Goal: Information Seeking & Learning: Check status

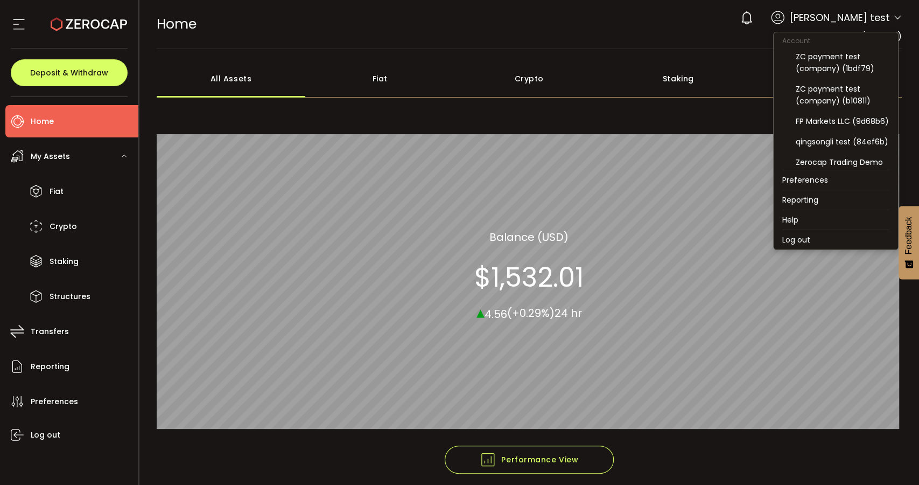
scroll to position [112, 0]
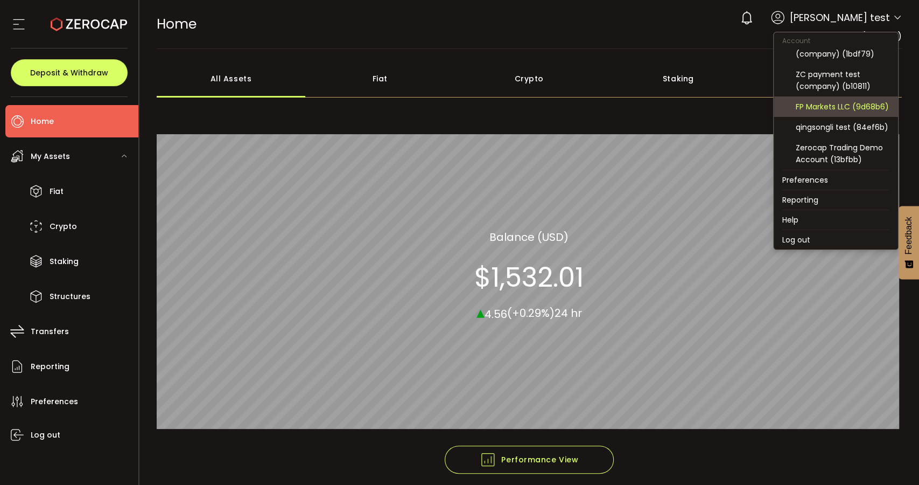
click at [842, 103] on div "FP Markets LLC (9d68b6)" at bounding box center [843, 107] width 94 height 12
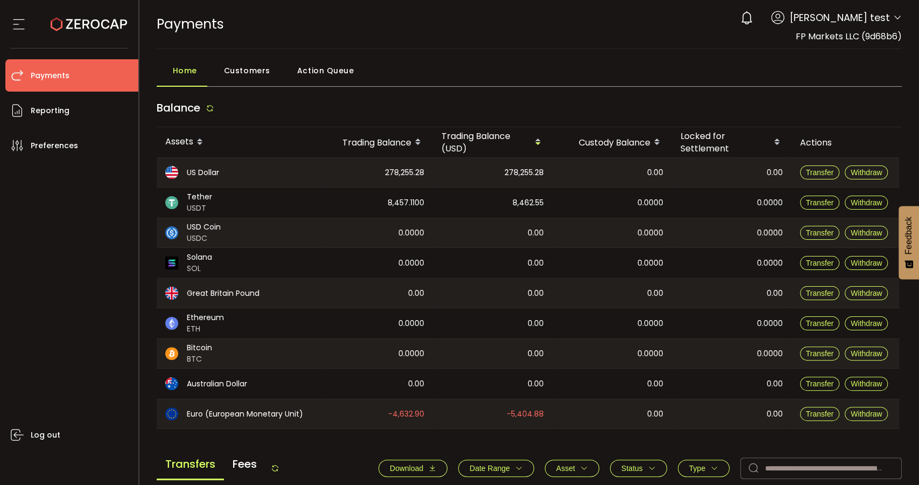
click at [550, 484] on div "Transfers Fees Download Date Range - Asset BTC ETH EUR GBP SOL USD USDC USDT XR…" at bounding box center [530, 470] width 746 height 41
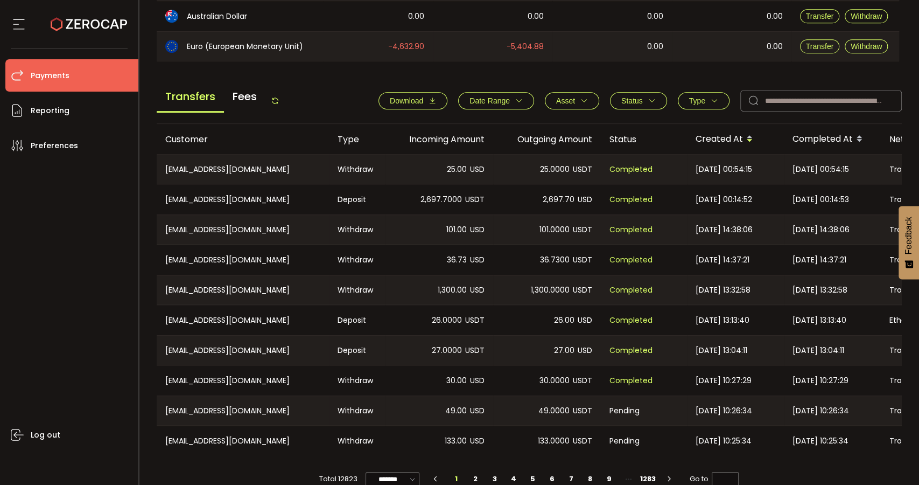
scroll to position [388, 0]
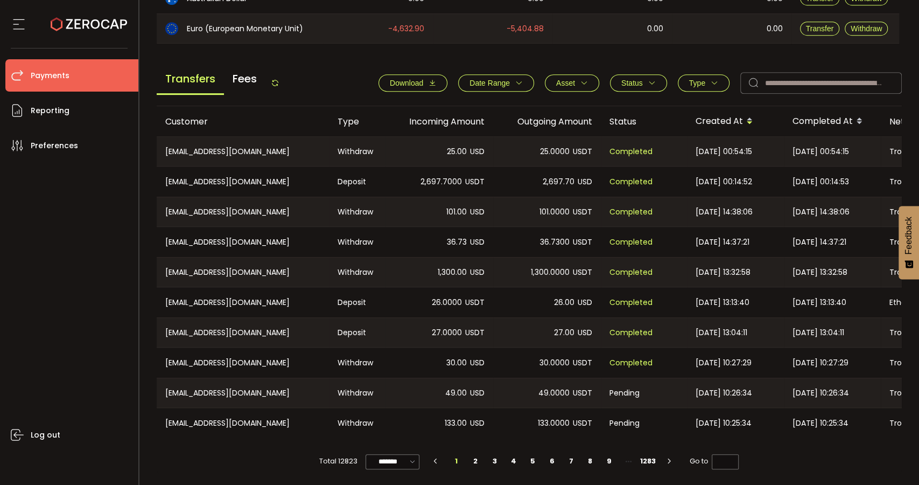
click at [698, 81] on span "Type" at bounding box center [697, 83] width 16 height 9
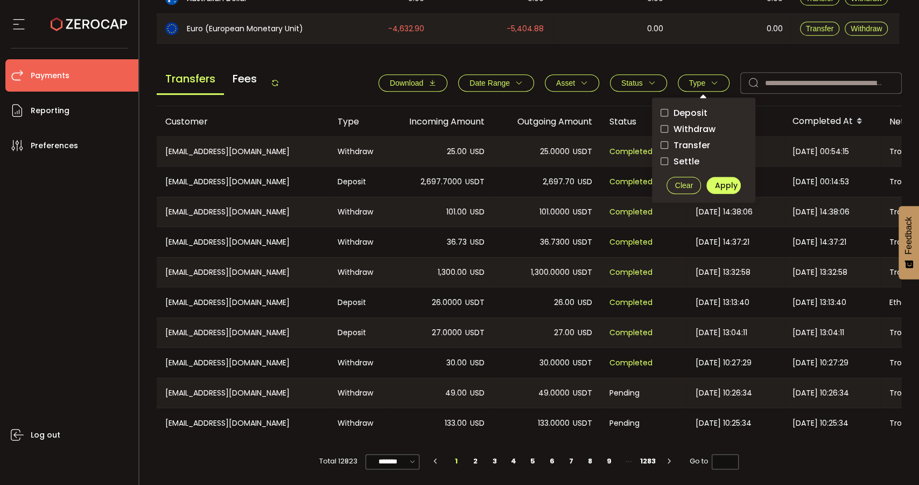
click at [688, 108] on span "Deposit" at bounding box center [687, 113] width 39 height 10
click at [691, 111] on span "Deposit" at bounding box center [687, 113] width 39 height 10
click at [691, 124] on span "Withdraw" at bounding box center [691, 129] width 47 height 10
click at [690, 124] on span "Withdraw" at bounding box center [691, 129] width 47 height 10
click at [690, 108] on span "Deposit" at bounding box center [687, 113] width 39 height 10
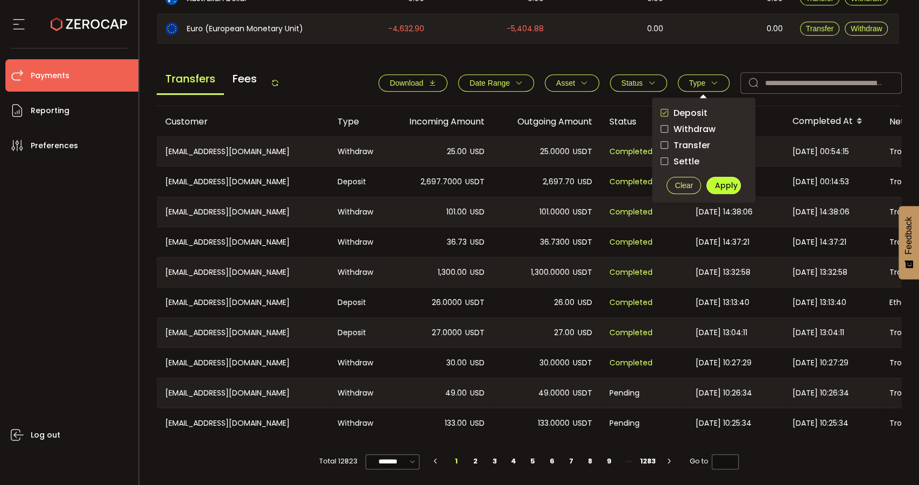
click at [717, 185] on button "Apply" at bounding box center [723, 185] width 34 height 17
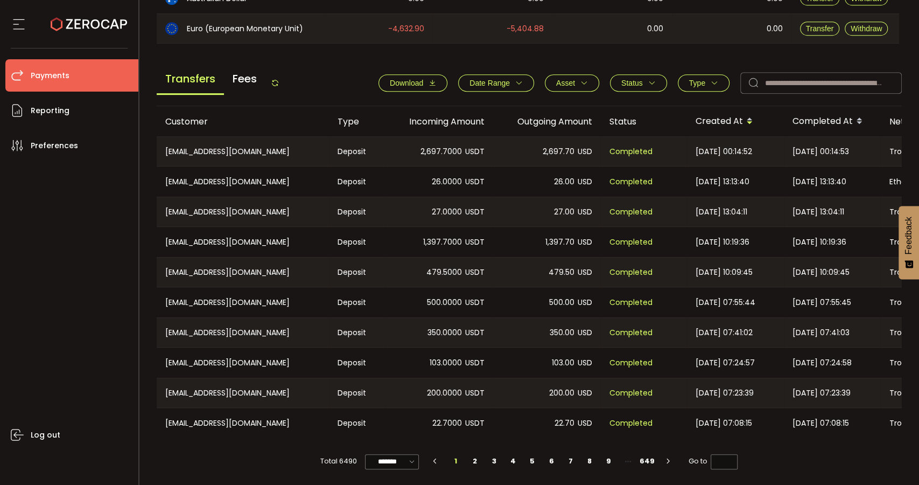
click at [704, 81] on span "Type" at bounding box center [703, 83] width 29 height 9
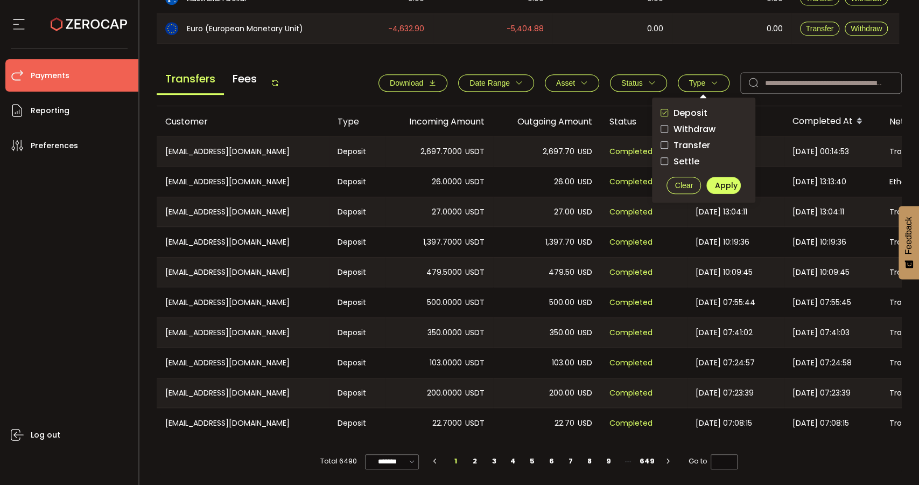
click at [691, 108] on span "Deposit" at bounding box center [687, 113] width 39 height 10
click at [689, 155] on label "Settle" at bounding box center [704, 161] width 86 height 13
click at [690, 141] on span "Transfer" at bounding box center [689, 145] width 42 height 10
click at [685, 156] on span "Settle" at bounding box center [683, 161] width 31 height 10
click at [722, 181] on span "Apply" at bounding box center [726, 185] width 23 height 11
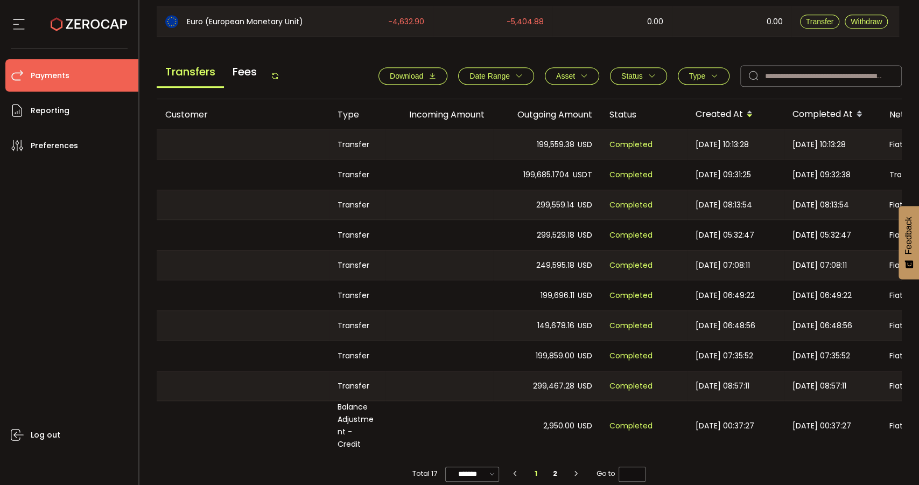
scroll to position [395, 0]
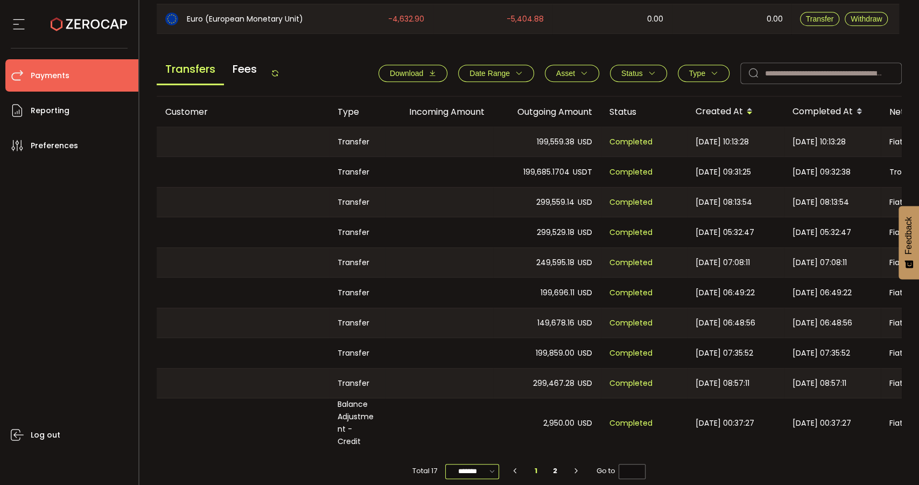
click at [463, 464] on input "*******" at bounding box center [472, 471] width 54 height 15
click at [470, 400] on span "20/page" at bounding box center [471, 398] width 32 height 11
type input "*******"
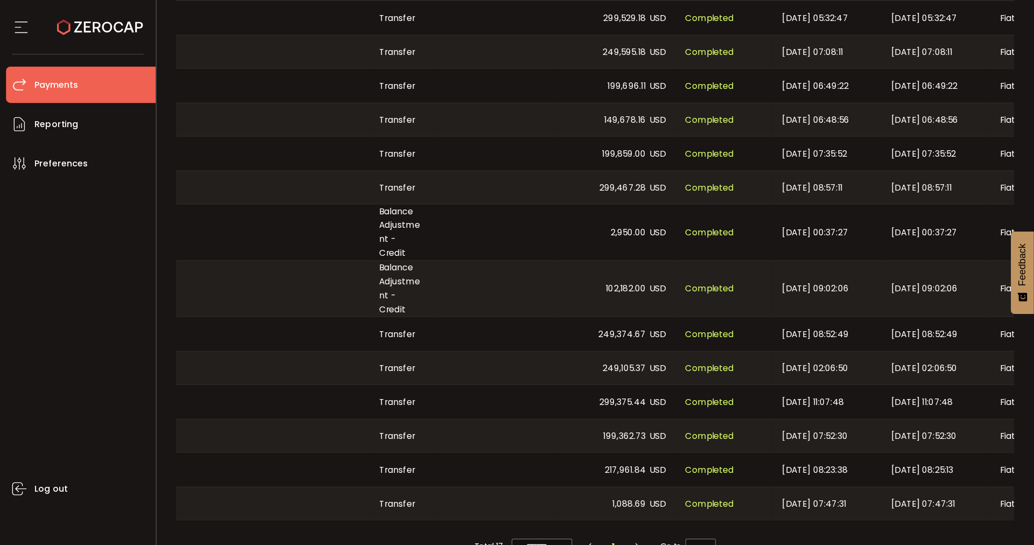
scroll to position [614, 0]
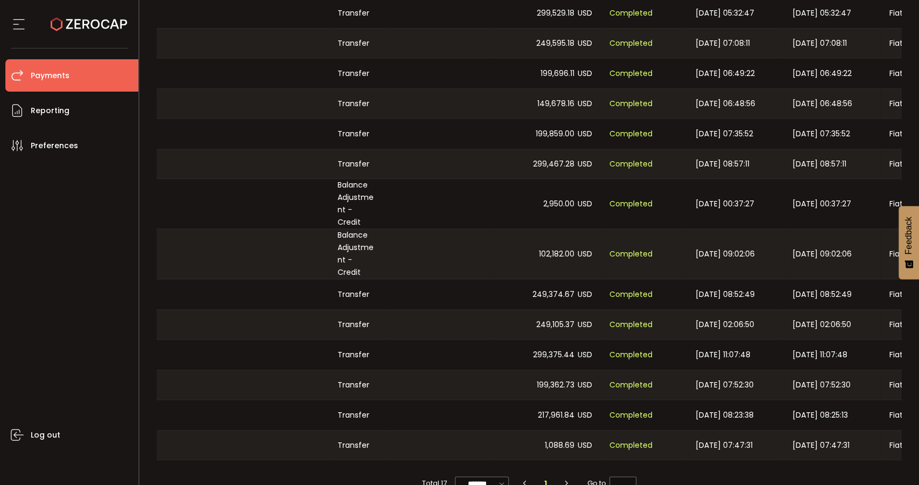
click at [404, 248] on div at bounding box center [440, 254] width 108 height 50
click at [405, 240] on div at bounding box center [440, 254] width 108 height 50
click at [361, 197] on div "Balance Adjustment - Credit" at bounding box center [357, 204] width 57 height 50
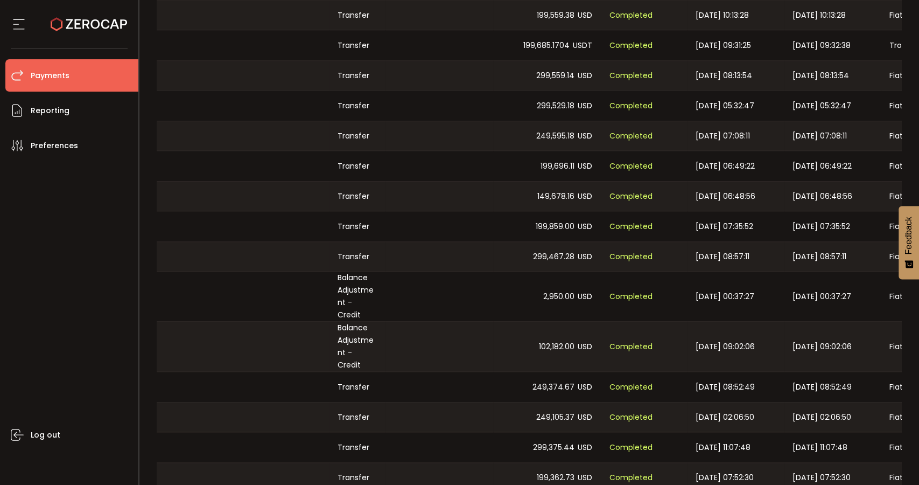
scroll to position [521, 0]
click at [370, 301] on div "Balance Adjustment - Credit" at bounding box center [357, 296] width 57 height 50
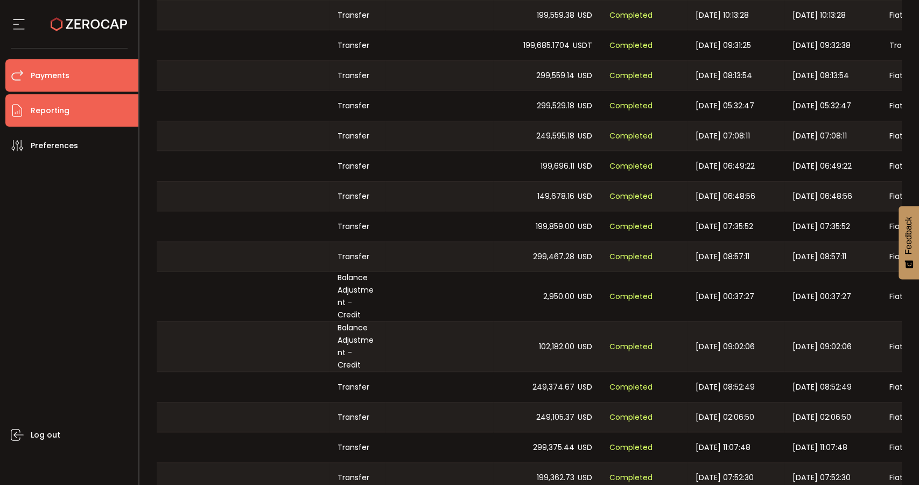
click at [63, 116] on span "Reporting" at bounding box center [50, 111] width 39 height 16
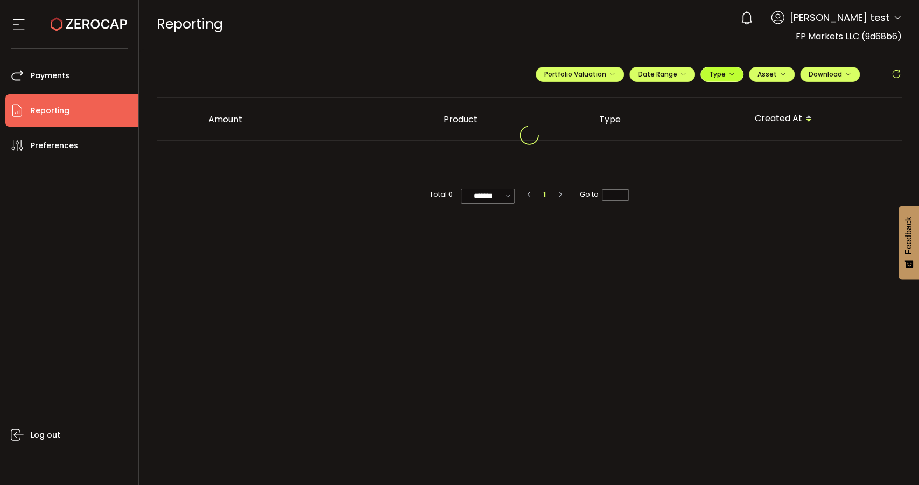
click at [732, 74] on icon "button" at bounding box center [732, 74] width 6 height 6
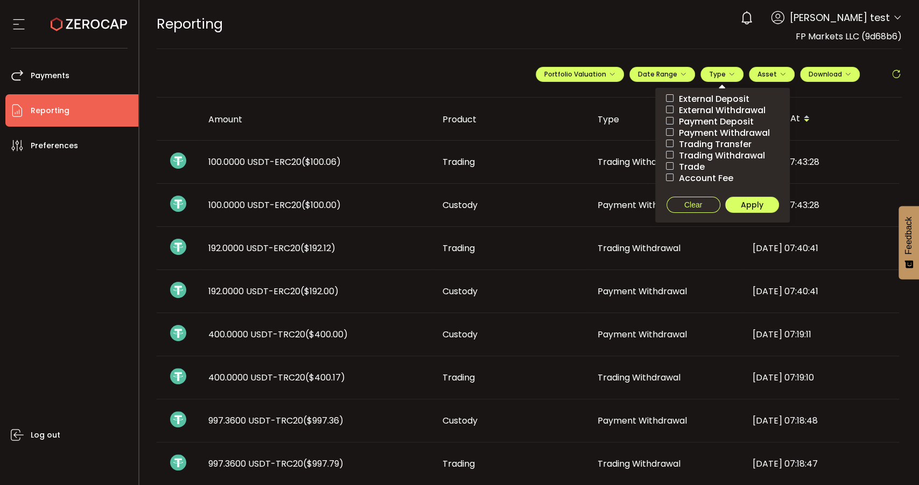
click at [718, 141] on span "Trading Transfer" at bounding box center [713, 144] width 78 height 10
click at [707, 150] on span "Trading Withdrawal" at bounding box center [720, 155] width 92 height 10
click at [747, 203] on span "Apply" at bounding box center [752, 204] width 23 height 11
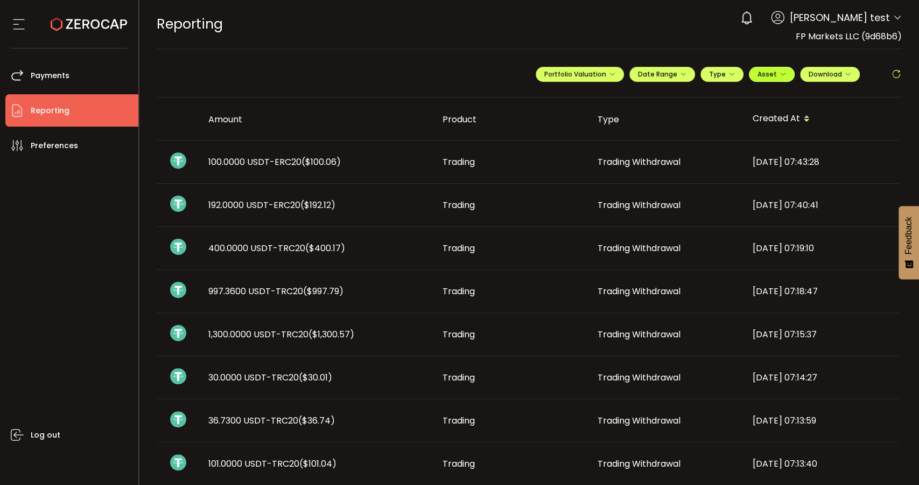
click at [780, 76] on icon "button" at bounding box center [783, 74] width 6 height 6
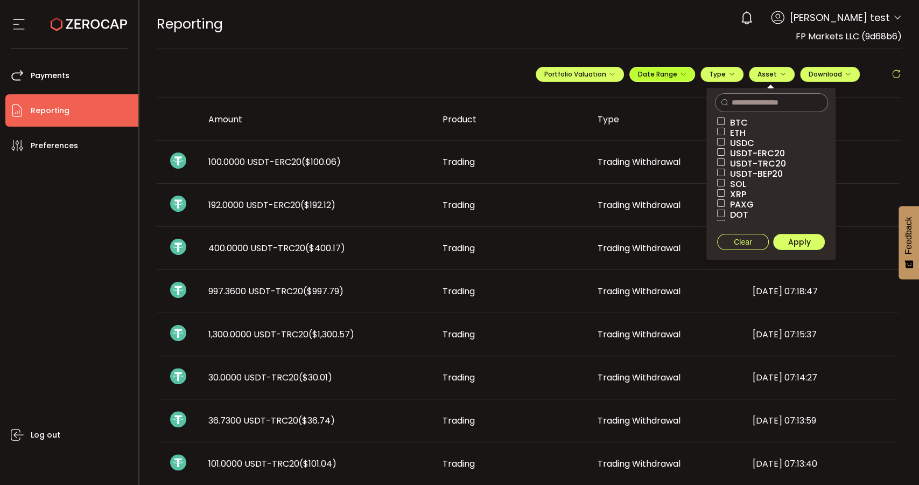
click at [677, 79] on button "Date Range" at bounding box center [662, 74] width 66 height 15
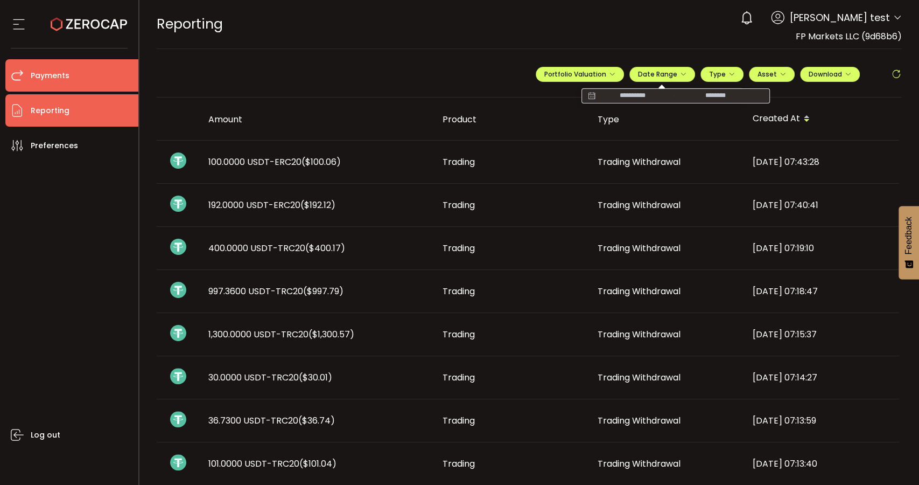
click at [63, 72] on span "Payments" at bounding box center [50, 76] width 39 height 16
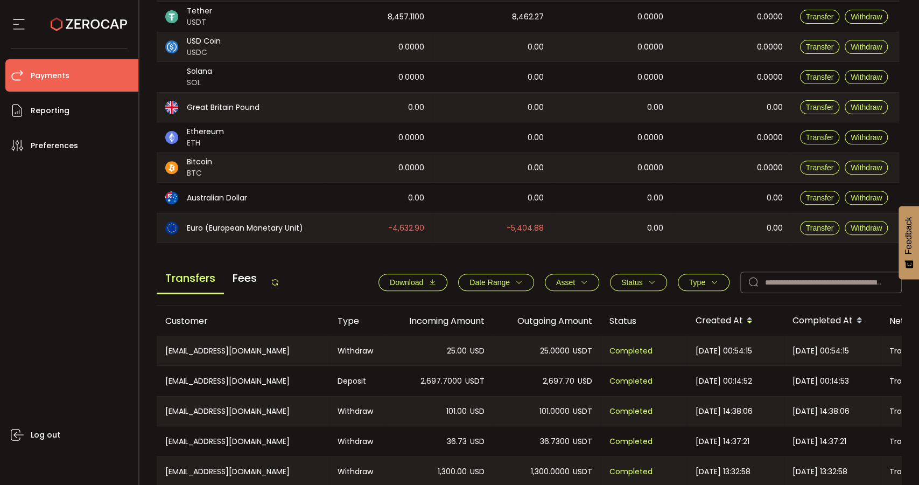
scroll to position [359, 0]
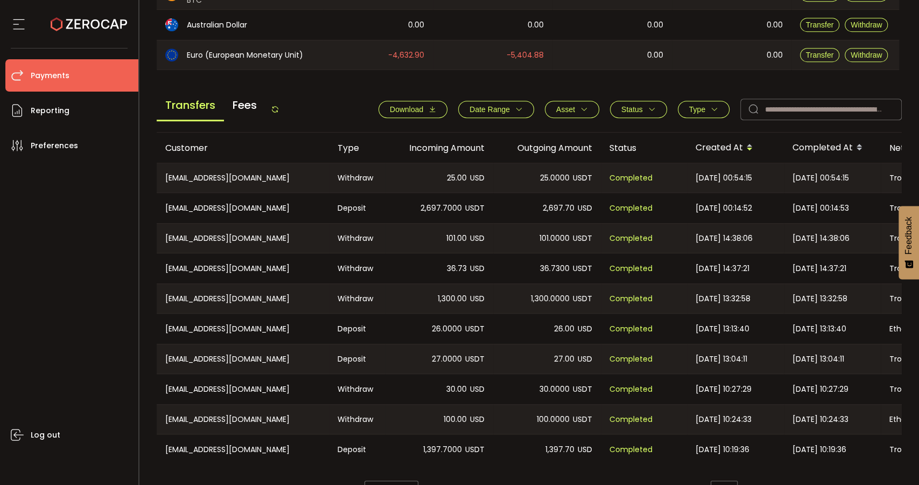
click at [690, 108] on span "Type" at bounding box center [697, 109] width 16 height 9
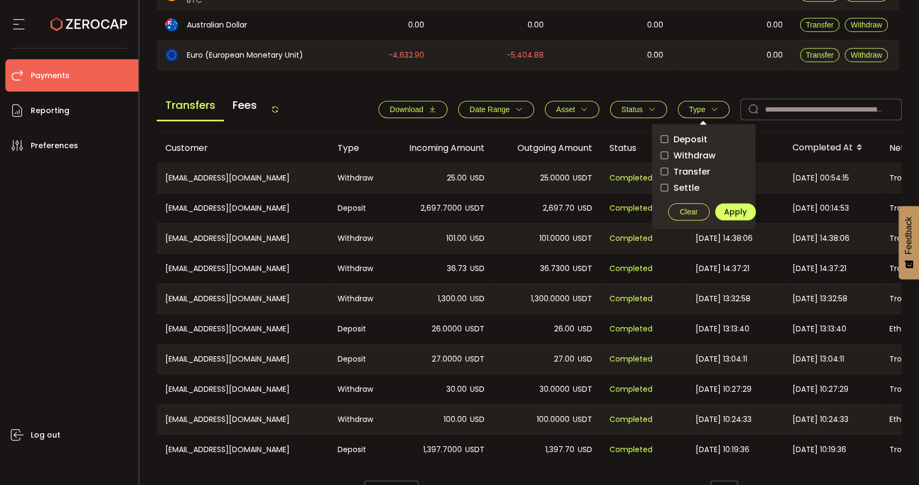
click at [681, 169] on span "Transfer" at bounding box center [689, 171] width 42 height 10
click at [731, 206] on span "Apply" at bounding box center [735, 211] width 23 height 11
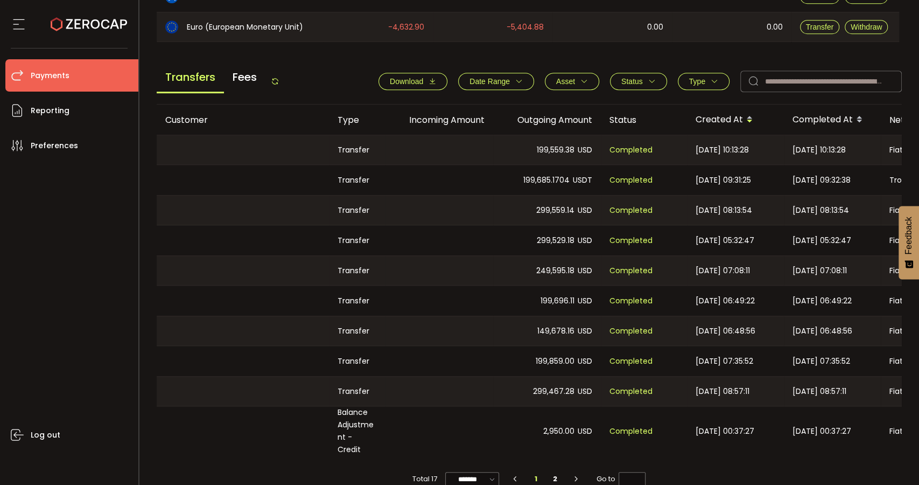
scroll to position [395, 0]
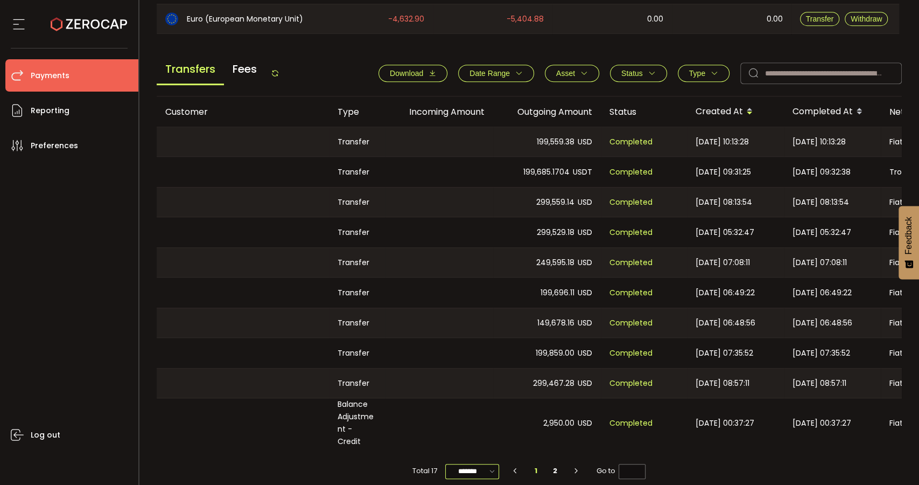
click at [475, 464] on input "*******" at bounding box center [472, 471] width 54 height 15
click at [479, 398] on span "20/page" at bounding box center [471, 398] width 32 height 11
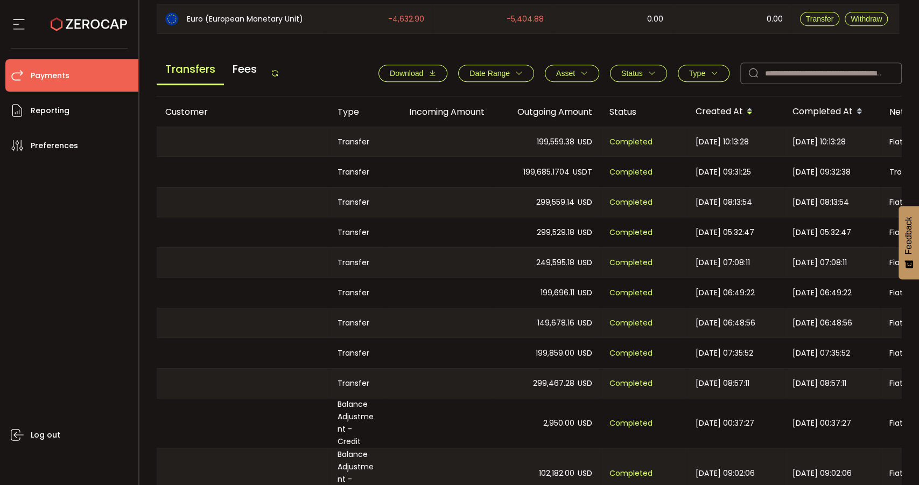
scroll to position [614, 0]
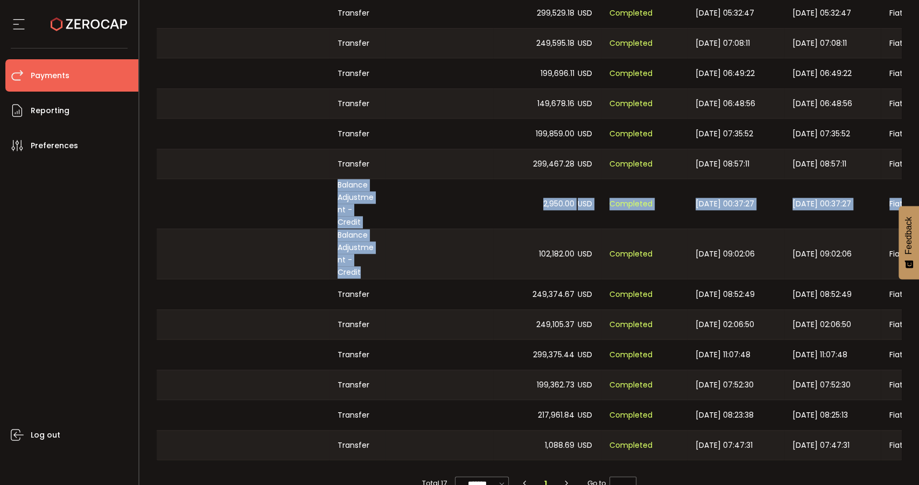
drag, startPoint x: 334, startPoint y: 184, endPoint x: 383, endPoint y: 247, distance: 79.7
click at [383, 247] on tbody "Transfer 199,559.38 USD Completed [DATE] 10:13:28 [DATE] 10:13:28 Fiat 4416c8c7…" at bounding box center [723, 183] width 1133 height 552
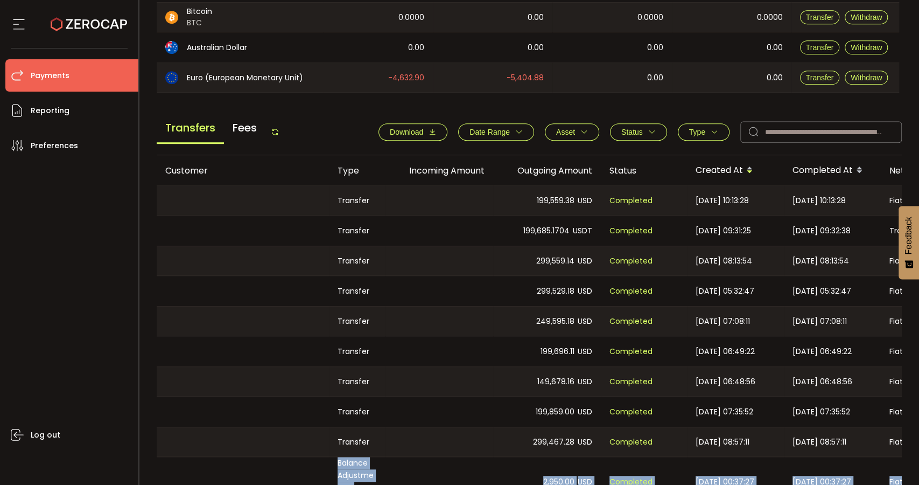
scroll to position [314, 0]
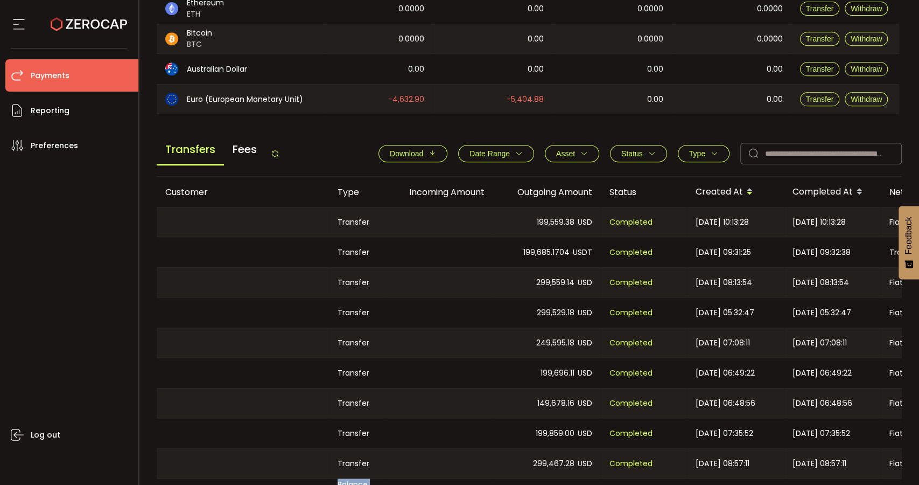
click at [701, 160] on button "Type" at bounding box center [704, 153] width 52 height 17
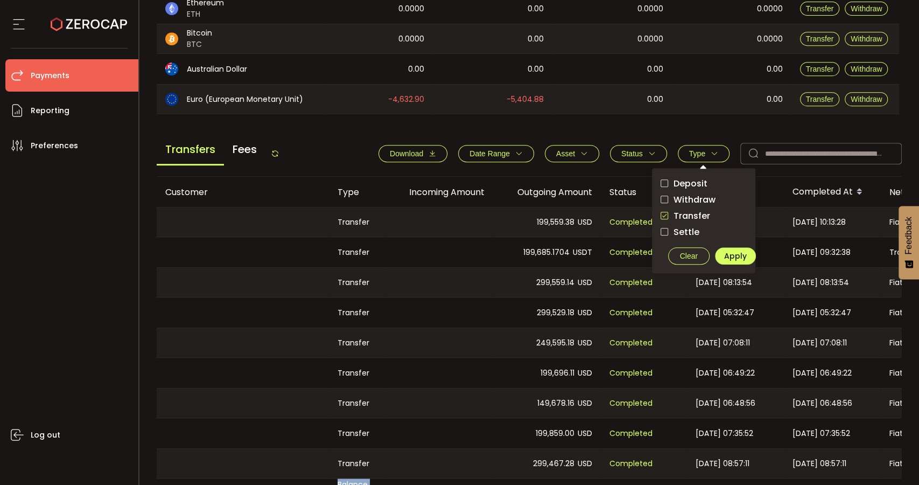
click at [685, 227] on span "Settle" at bounding box center [683, 232] width 31 height 10
click at [724, 250] on span "Apply" at bounding box center [735, 255] width 23 height 11
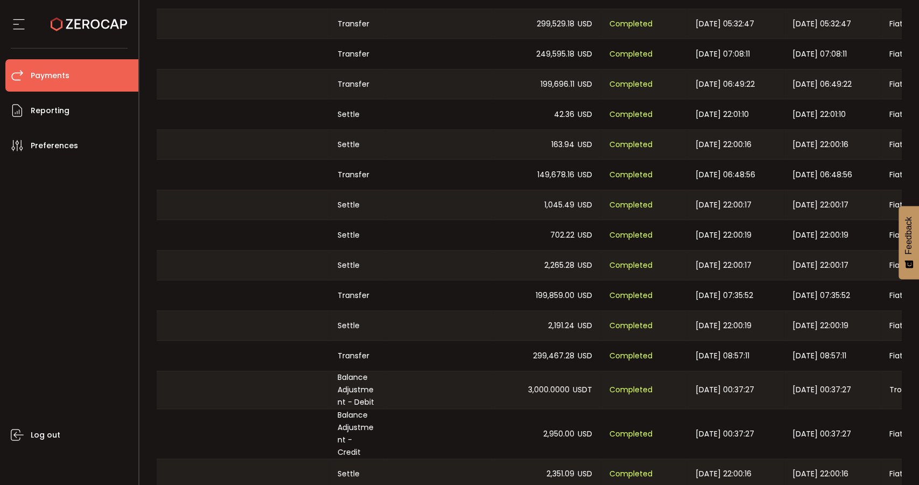
scroll to position [711, 0]
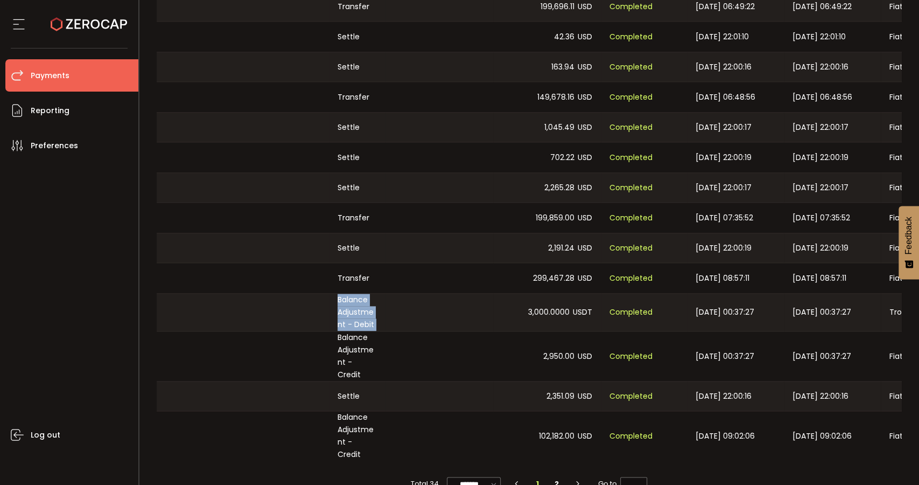
drag, startPoint x: 328, startPoint y: 298, endPoint x: 396, endPoint y: 318, distance: 71.1
click at [396, 318] on tr "Balance Adjustment - Debit 3,000.0000 USDT Completed [DATE] 00:37:27 [DATE] 00:…" at bounding box center [723, 312] width 1133 height 38
click at [396, 318] on div at bounding box center [440, 311] width 108 height 37
click at [465, 477] on input "*******" at bounding box center [474, 484] width 54 height 15
click at [472, 414] on span "50/page" at bounding box center [472, 416] width 32 height 11
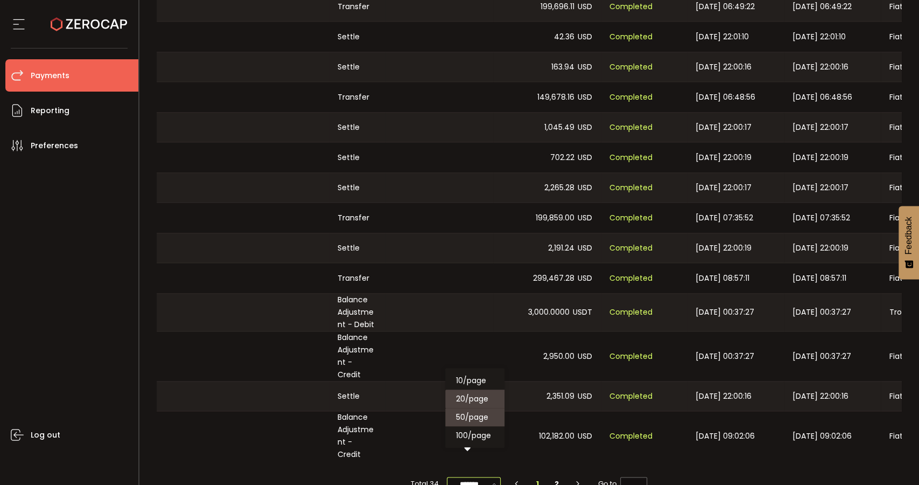
type input "*******"
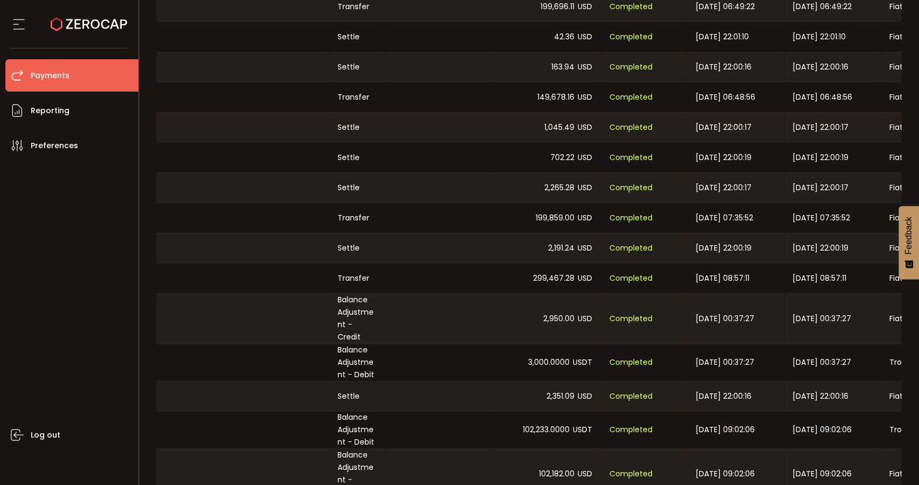
scroll to position [771, 0]
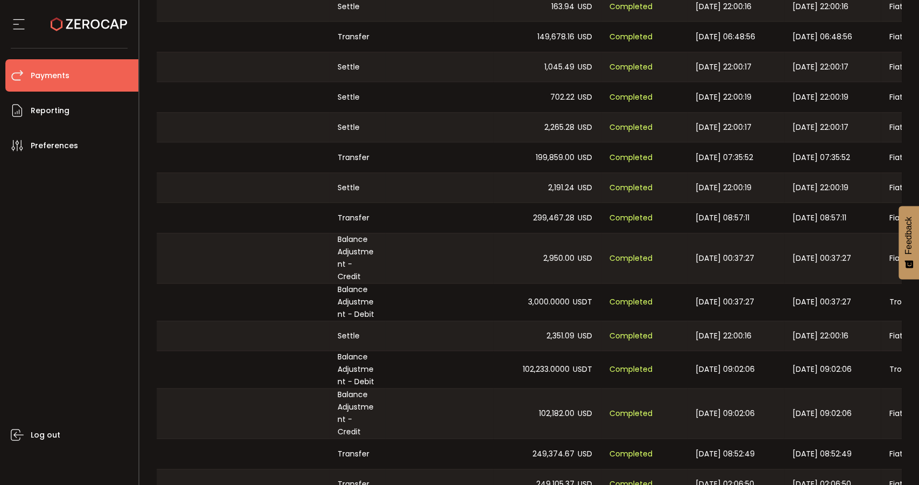
drag, startPoint x: 463, startPoint y: 400, endPoint x: 580, endPoint y: 400, distance: 117.4
click at [580, 400] on tr "Balance Adjustment - Credit 102,182.00 USD Completed [DATE] 09:02:06 [DATE] 09:…" at bounding box center [723, 413] width 1133 height 51
click at [477, 388] on div at bounding box center [440, 413] width 108 height 50
drag, startPoint x: 487, startPoint y: 390, endPoint x: 564, endPoint y: 395, distance: 77.2
click at [564, 395] on tr "Balance Adjustment - Credit 102,182.00 USD Completed [DATE] 09:02:06 [DATE] 09:…" at bounding box center [723, 413] width 1133 height 51
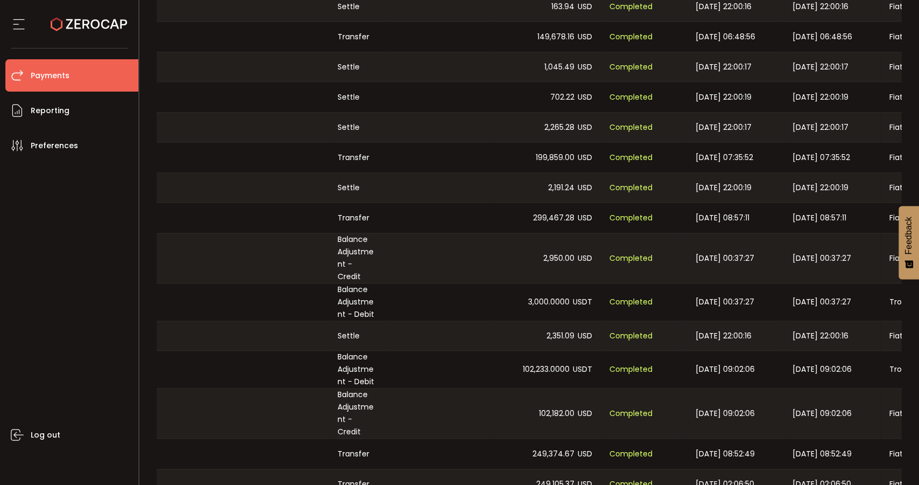
click at [479, 390] on div at bounding box center [440, 413] width 108 height 50
drag, startPoint x: 517, startPoint y: 299, endPoint x: 602, endPoint y: 296, distance: 85.1
click at [602, 296] on tr "Balance Adjustment - Debit 3,000.0000 USDT Completed [DATE] 00:37:27 [DATE] 00:…" at bounding box center [723, 301] width 1133 height 37
click at [485, 292] on div at bounding box center [440, 301] width 108 height 37
drag, startPoint x: 506, startPoint y: 286, endPoint x: 593, endPoint y: 288, distance: 87.2
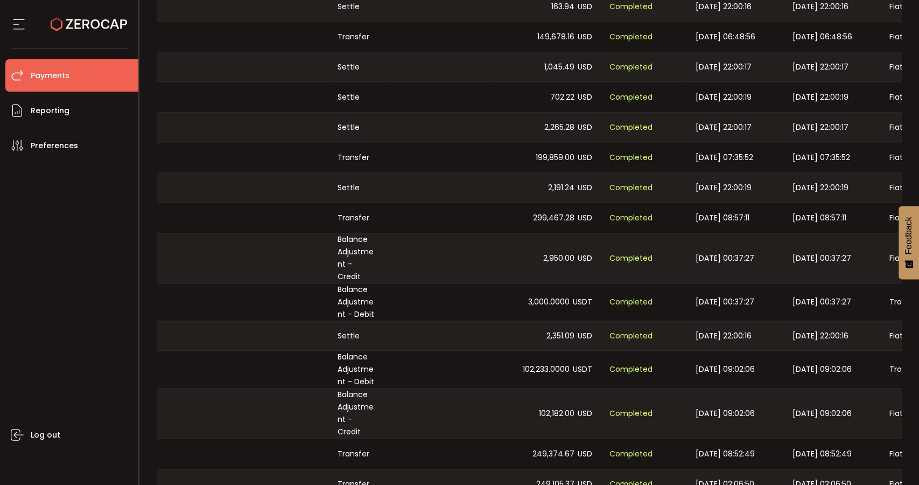
click at [593, 288] on div "3,000.0000 USDT" at bounding box center [547, 301] width 108 height 37
copy div "3,000.0000 USDT"
drag, startPoint x: 511, startPoint y: 249, endPoint x: 596, endPoint y: 251, distance: 84.6
click at [596, 251] on div "2,950.00 USD" at bounding box center [547, 258] width 108 height 50
copy div "2,950.00 USD"
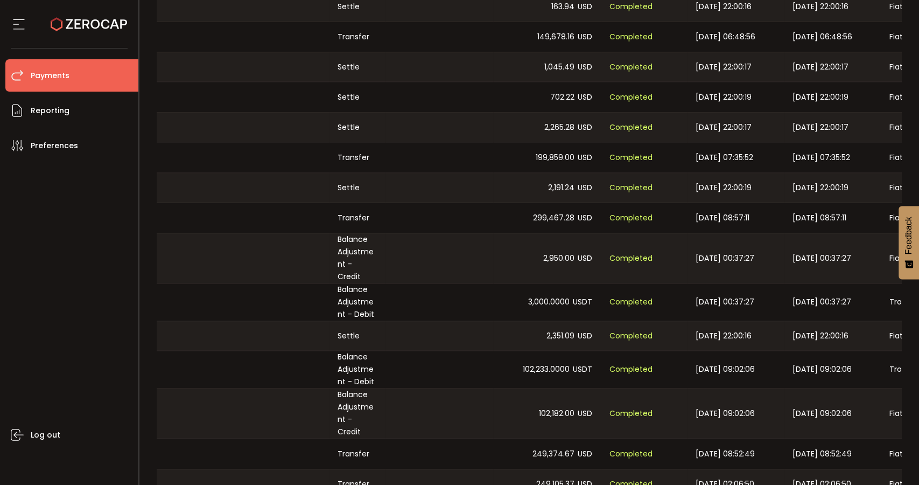
drag, startPoint x: 566, startPoint y: 397, endPoint x: 595, endPoint y: 397, distance: 29.1
click at [595, 397] on div "102,182.00 USD" at bounding box center [547, 413] width 108 height 50
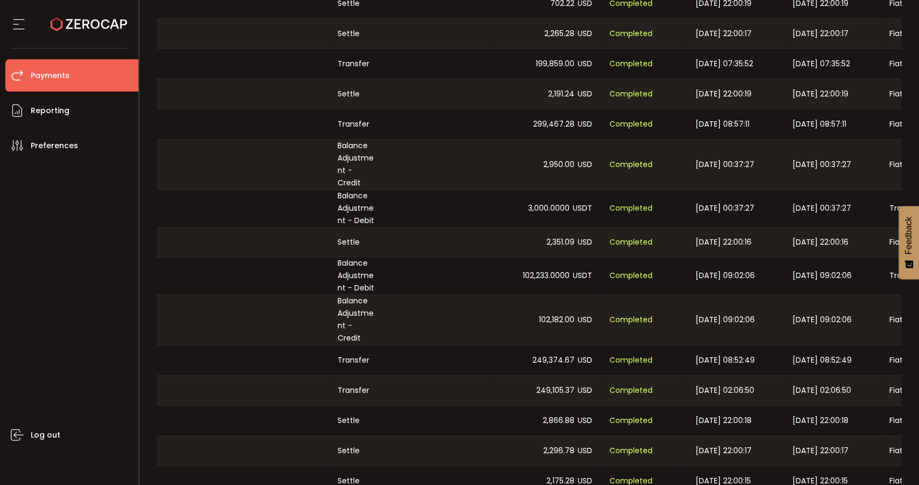
scroll to position [891, 0]
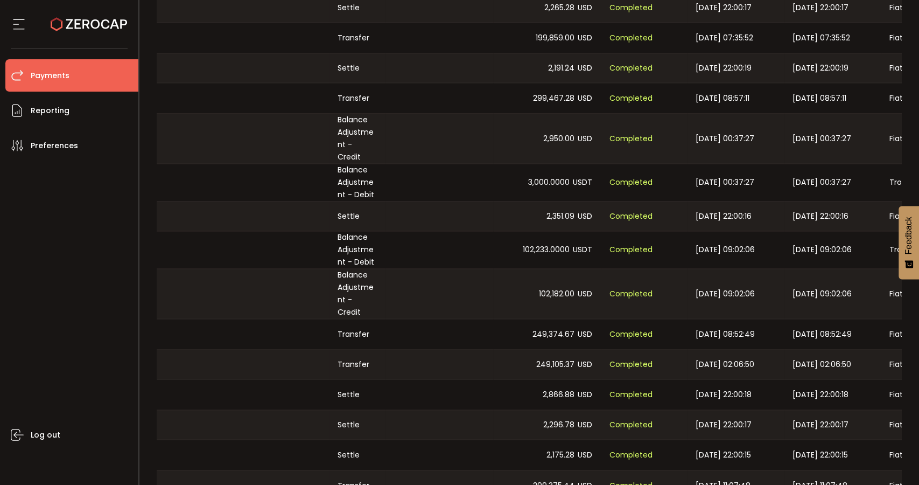
click at [468, 277] on div at bounding box center [440, 294] width 108 height 50
click at [498, 270] on div "102,182.00 USD" at bounding box center [547, 294] width 108 height 50
drag, startPoint x: 523, startPoint y: 272, endPoint x: 574, endPoint y: 275, distance: 50.7
click at [574, 275] on div "102,182.00 USD" at bounding box center [547, 294] width 108 height 50
copy span "102,182.00"
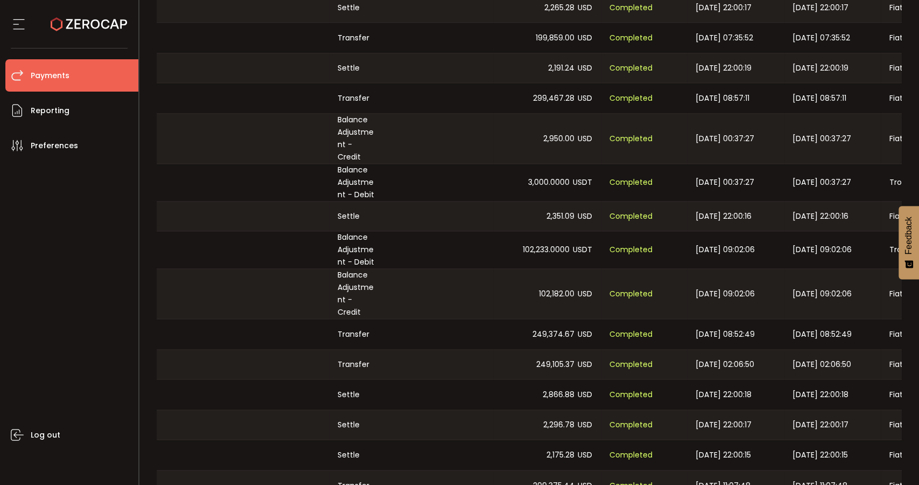
drag, startPoint x: 512, startPoint y: 230, endPoint x: 571, endPoint y: 242, distance: 60.4
click at [571, 242] on div "102,233.0000 USDT" at bounding box center [547, 249] width 108 height 37
copy span "102,233.0000"
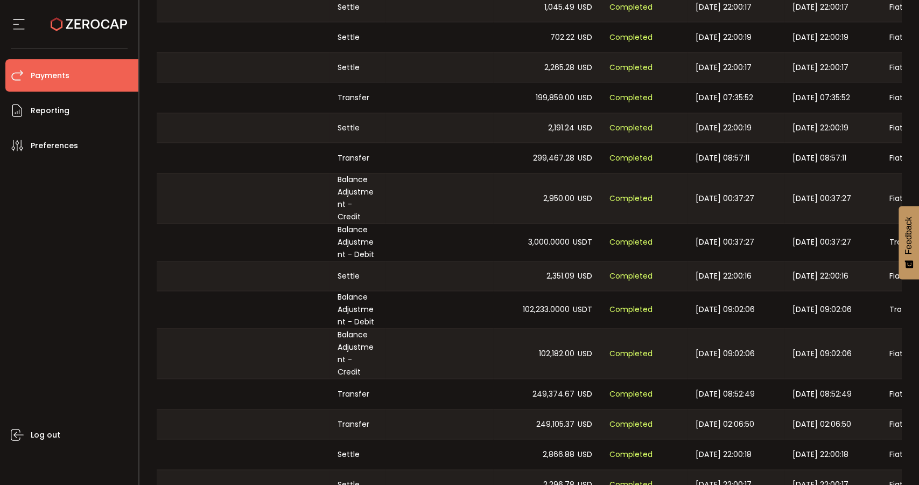
drag, startPoint x: 508, startPoint y: 228, endPoint x: 569, endPoint y: 232, distance: 60.9
click at [569, 232] on div "3,000.0000 USDT" at bounding box center [547, 241] width 108 height 37
copy span "3,000.0000"
drag, startPoint x: 528, startPoint y: 194, endPoint x: 573, endPoint y: 197, distance: 45.3
click at [573, 197] on div "2,950.00 USD" at bounding box center [547, 198] width 108 height 50
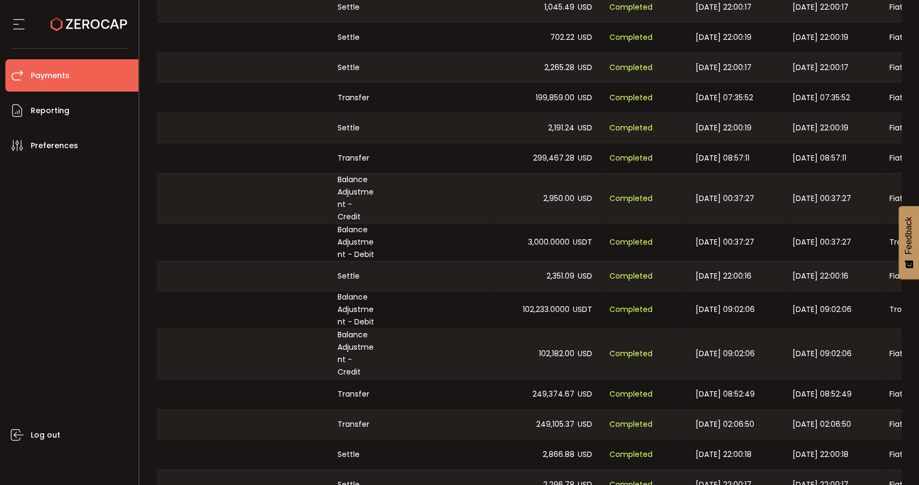
copy span "2,950.00"
click at [493, 145] on div "299,467.28 USD" at bounding box center [547, 158] width 108 height 30
